Goal: Transaction & Acquisition: Purchase product/service

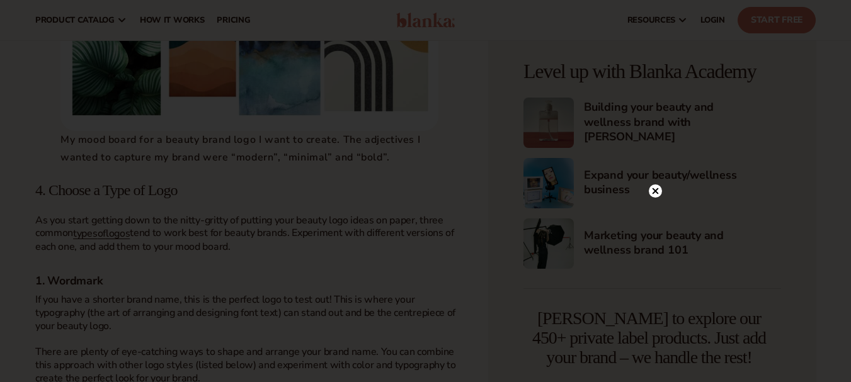
scroll to position [1761, 0]
click at [656, 43] on circle at bounding box center [655, 47] width 13 height 13
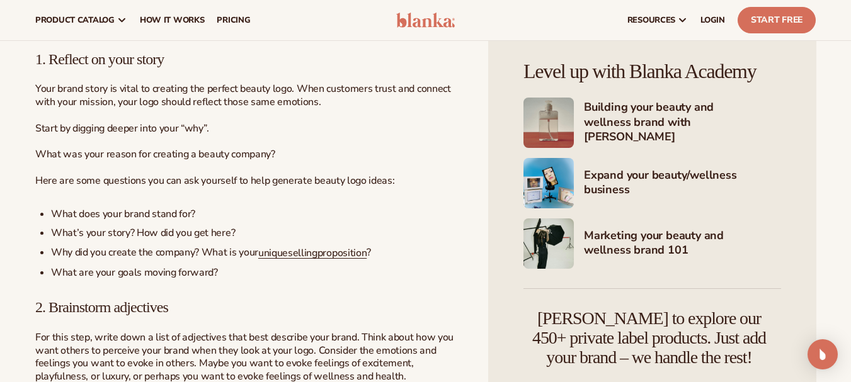
scroll to position [879, 0]
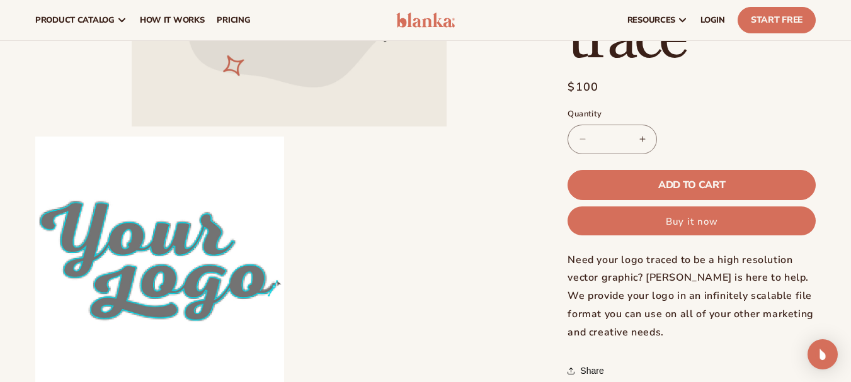
scroll to position [255, 0]
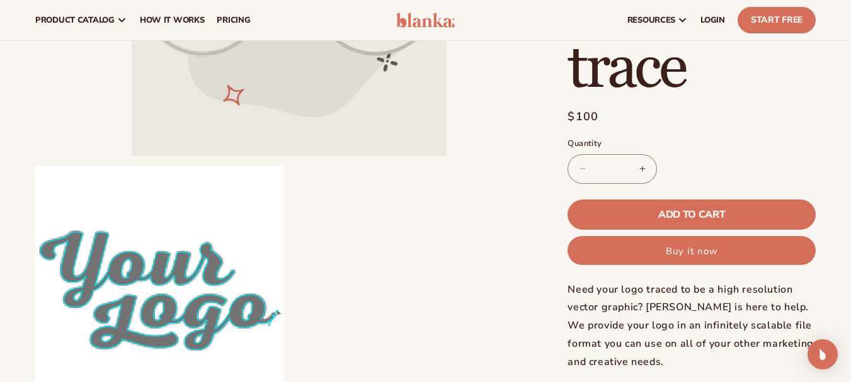
click at [646, 169] on button "Increase quantity for Logo trace" at bounding box center [642, 169] width 28 height 30
type input "*"
click at [685, 247] on button "Buy it now" at bounding box center [691, 250] width 248 height 29
